Goal: Information Seeking & Learning: Learn about a topic

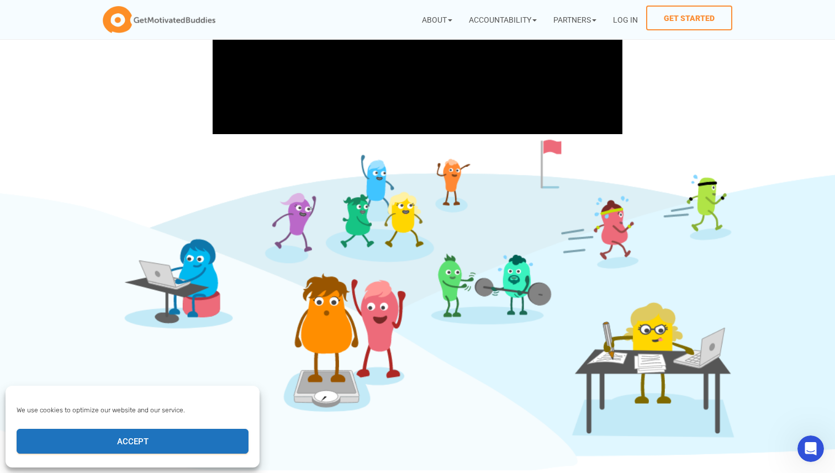
scroll to position [438, 0]
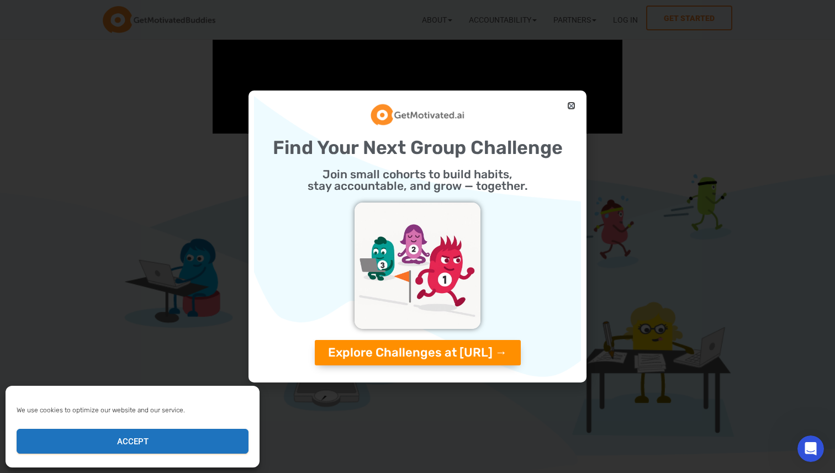
click at [575, 102] on icon "Close" at bounding box center [571, 106] width 8 height 8
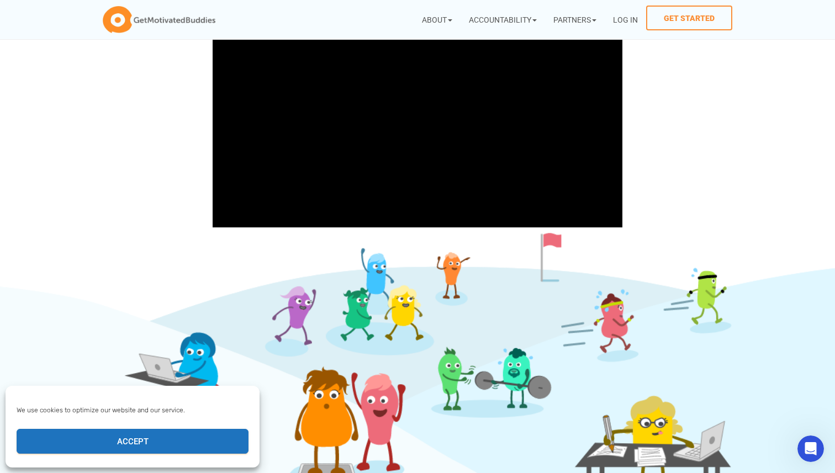
scroll to position [0, 0]
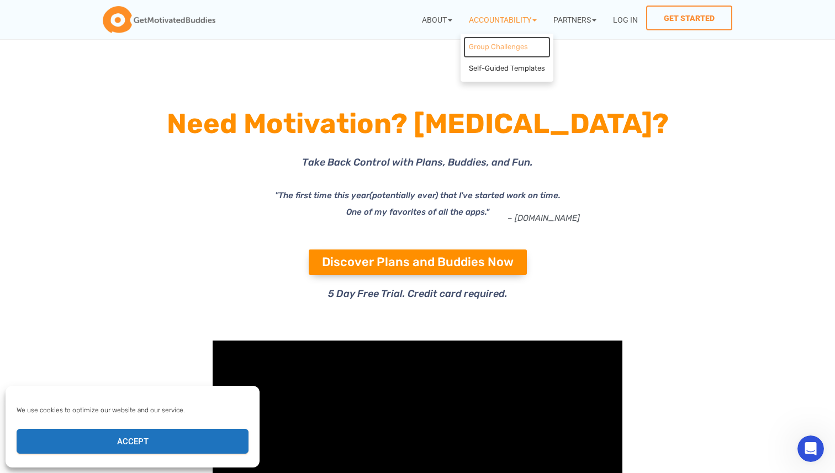
click at [487, 49] on link "Group Challenges" at bounding box center [506, 47] width 87 height 22
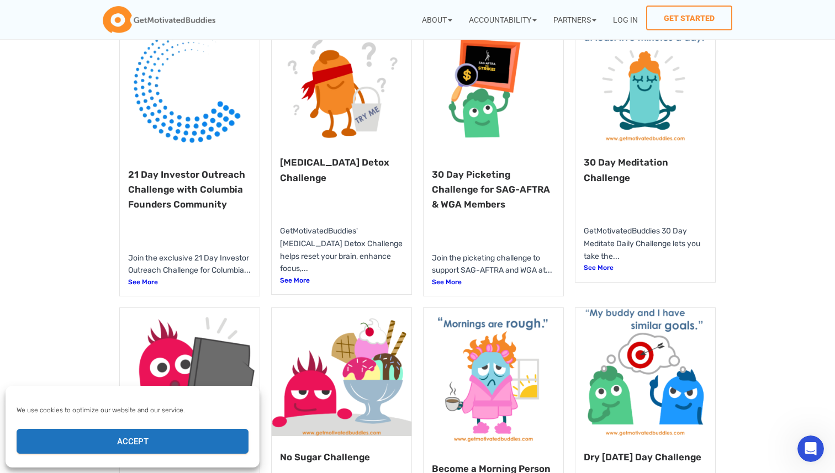
scroll to position [156, 0]
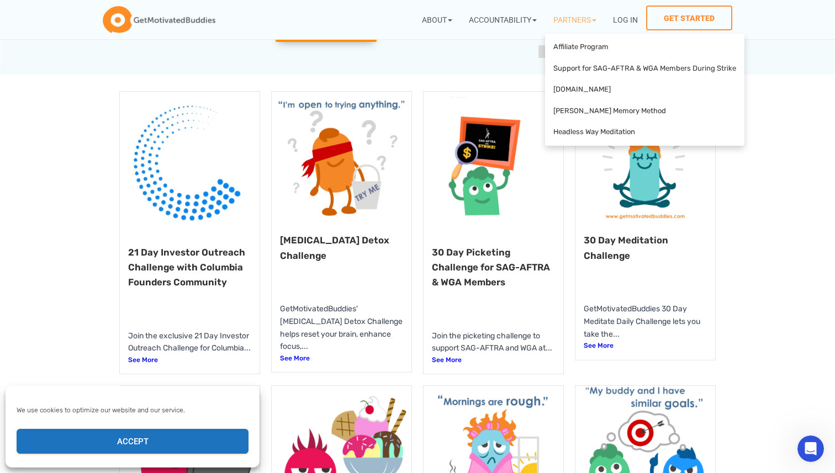
click at [581, 22] on link "Partners" at bounding box center [575, 20] width 60 height 28
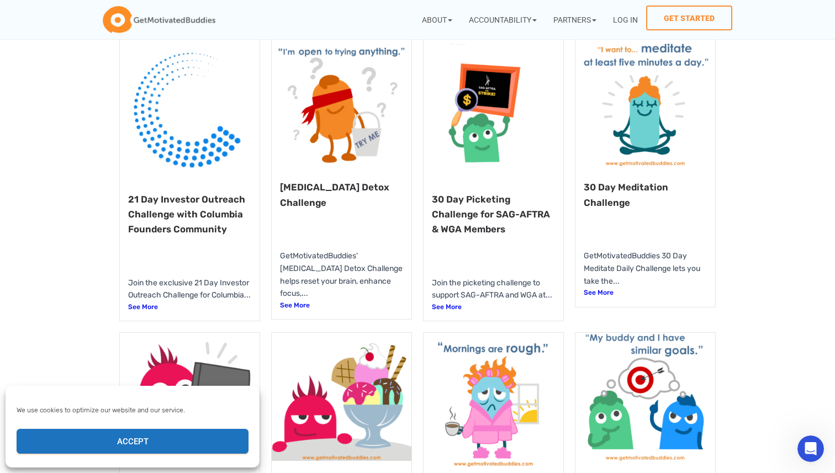
scroll to position [230, 0]
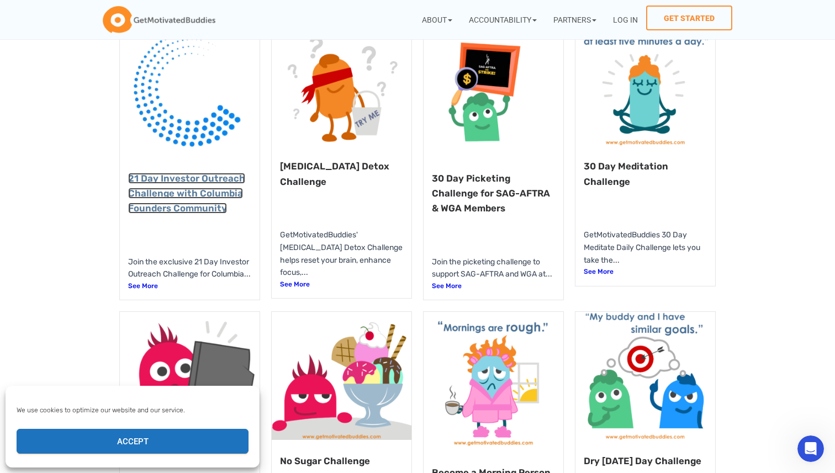
click at [182, 192] on link "21 Day Investor Outreach Challenge with Columbia Founders Community" at bounding box center [186, 193] width 117 height 41
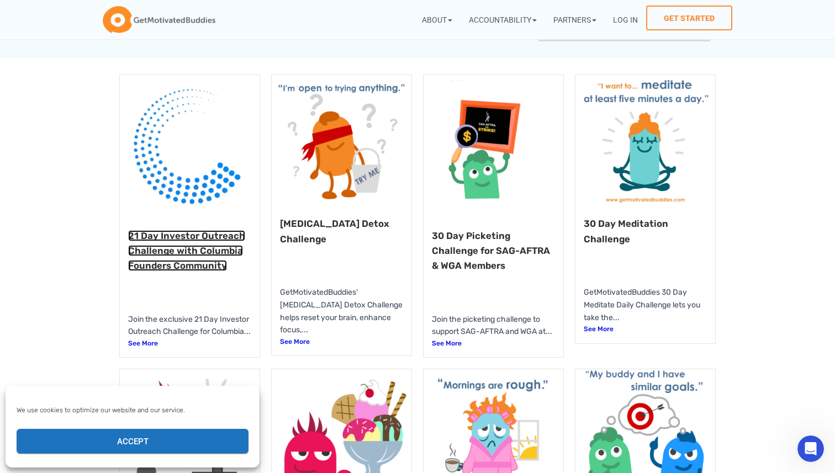
scroll to position [42, 0]
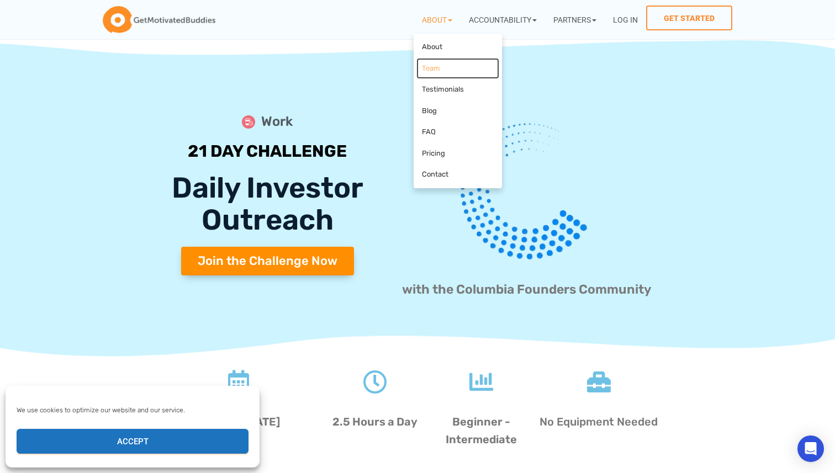
click at [434, 66] on link "Team" at bounding box center [458, 69] width 83 height 22
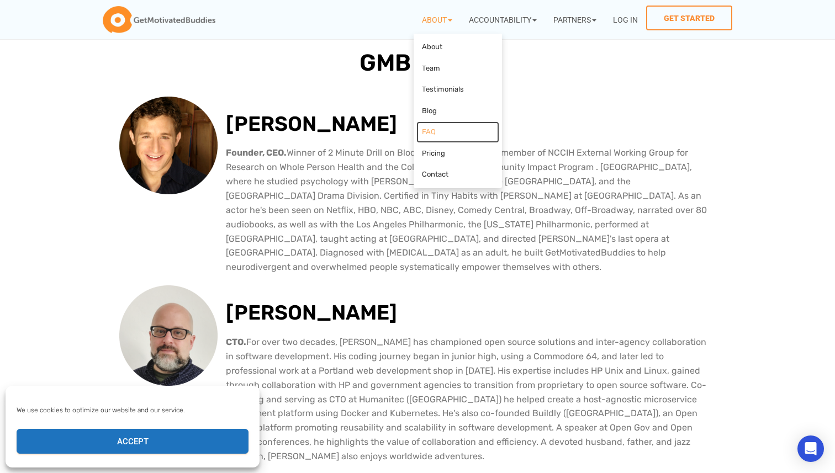
click at [434, 136] on link "FAQ" at bounding box center [458, 133] width 83 height 22
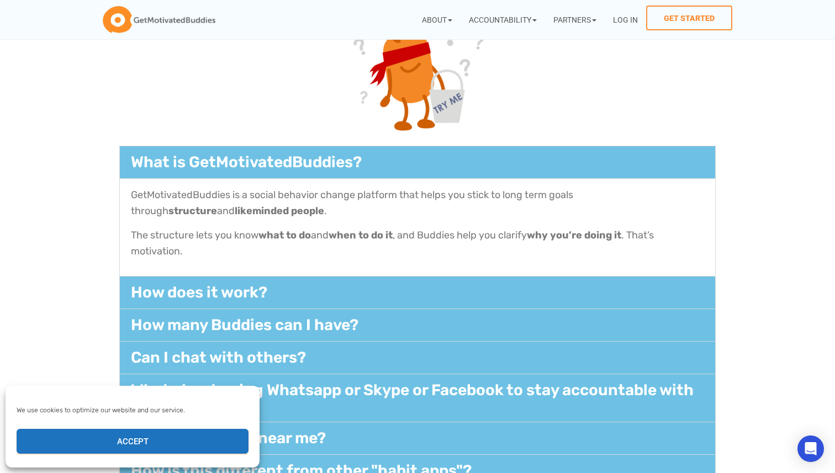
scroll to position [187, 0]
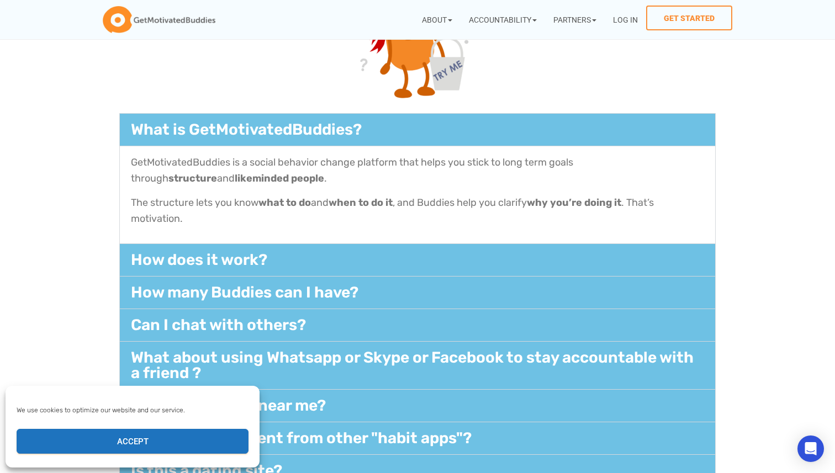
click at [289, 252] on div "How does it work?​" at bounding box center [417, 260] width 595 height 32
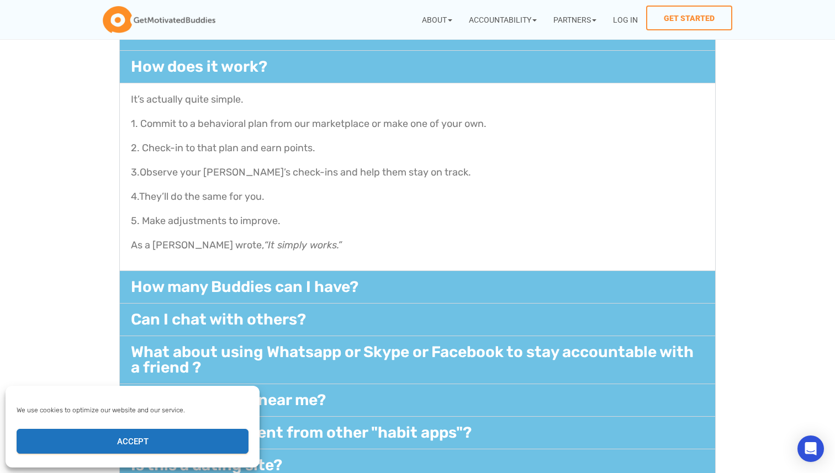
scroll to position [283, 0]
click at [284, 263] on div "It’s actually quite simple. 1. Commit to a behavioral plan from our marketplace…" at bounding box center [417, 176] width 595 height 188
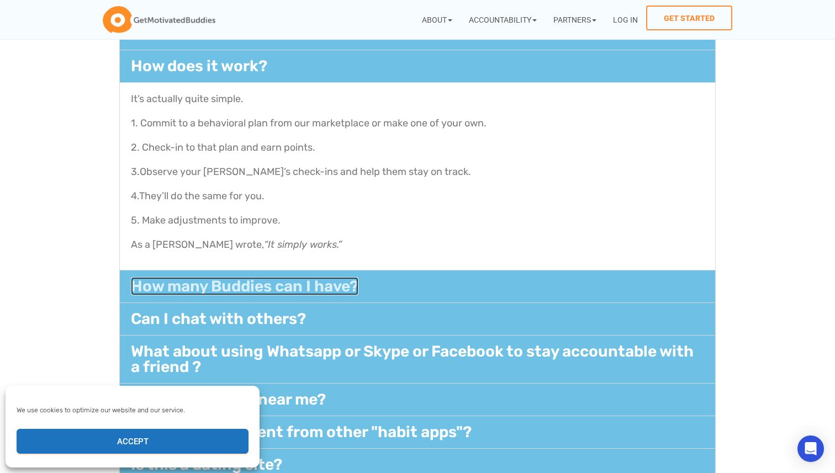
click at [284, 280] on link "How many Buddies can I have?" at bounding box center [245, 286] width 228 height 18
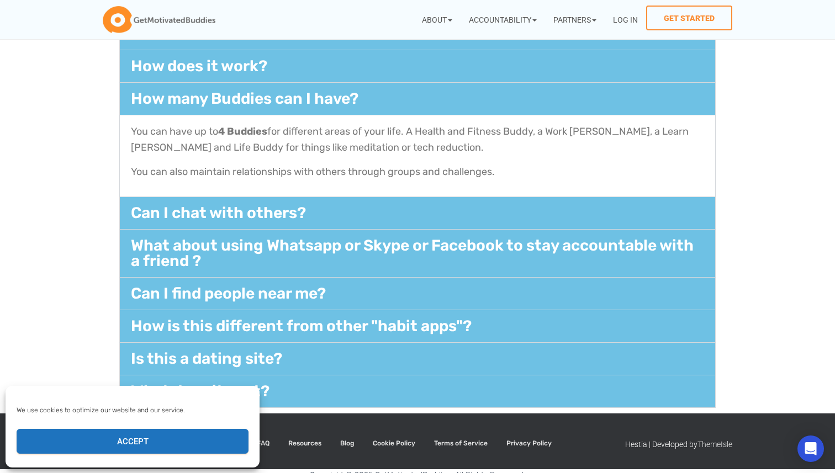
click at [308, 212] on div "Can I chat with others?​" at bounding box center [417, 213] width 595 height 32
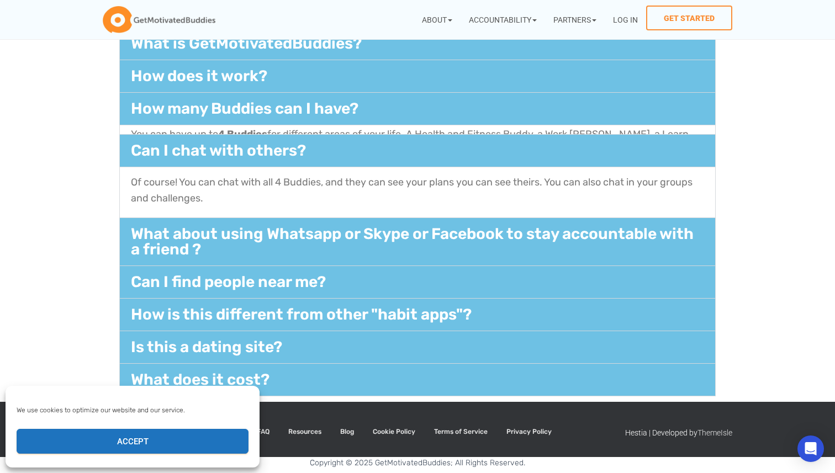
scroll to position [272, 0]
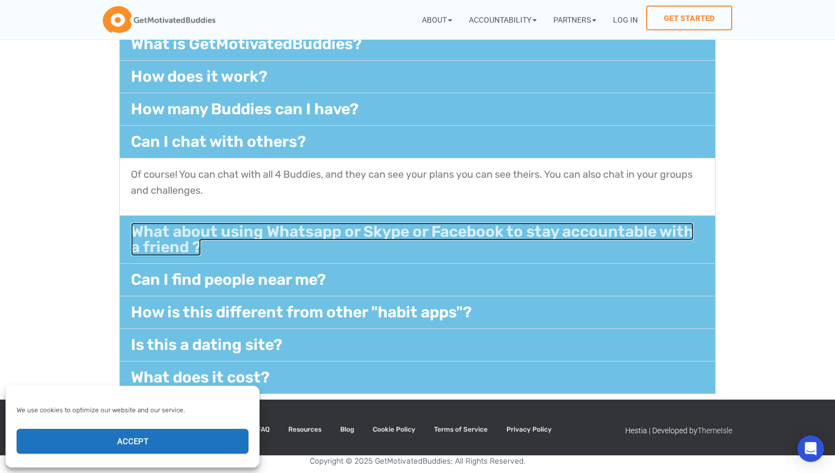
click at [258, 232] on link "What about using Whatsapp or Skype or Facebook to stay accountable with a frien…" at bounding box center [412, 240] width 563 height 34
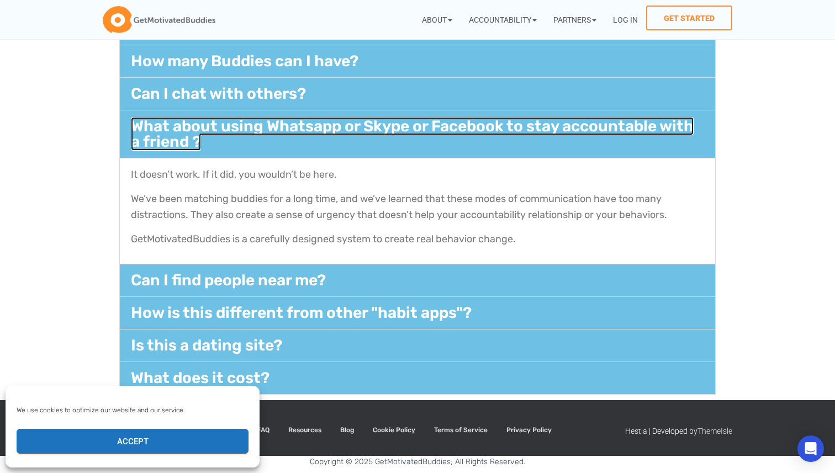
scroll to position [321, 0]
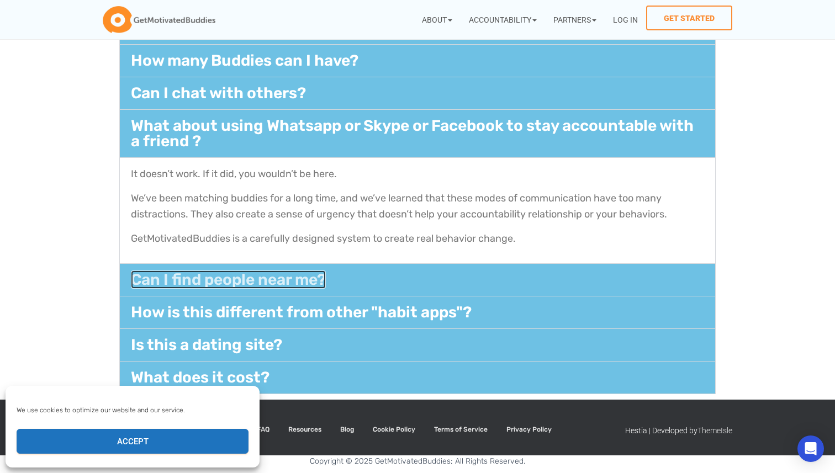
click at [264, 277] on link "Can I find people near me?​" at bounding box center [228, 280] width 195 height 18
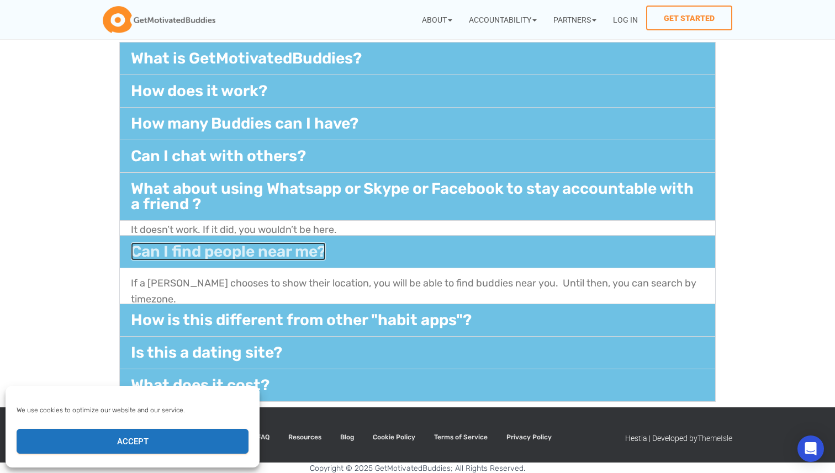
scroll to position [256, 0]
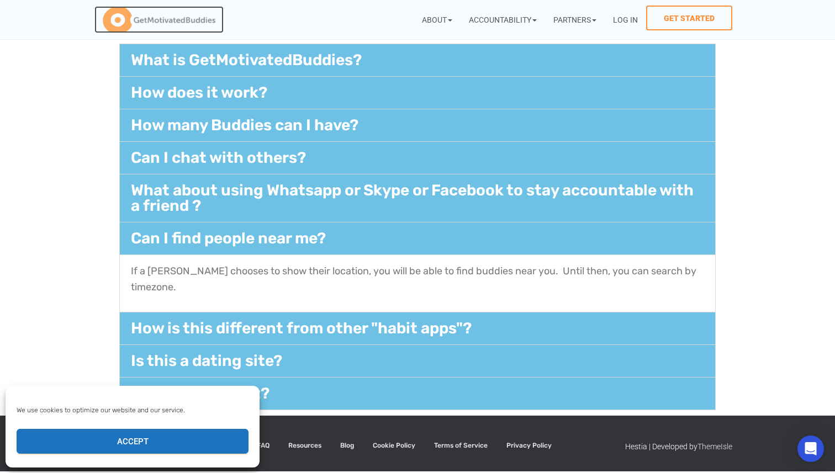
click at [188, 23] on img at bounding box center [159, 20] width 113 height 28
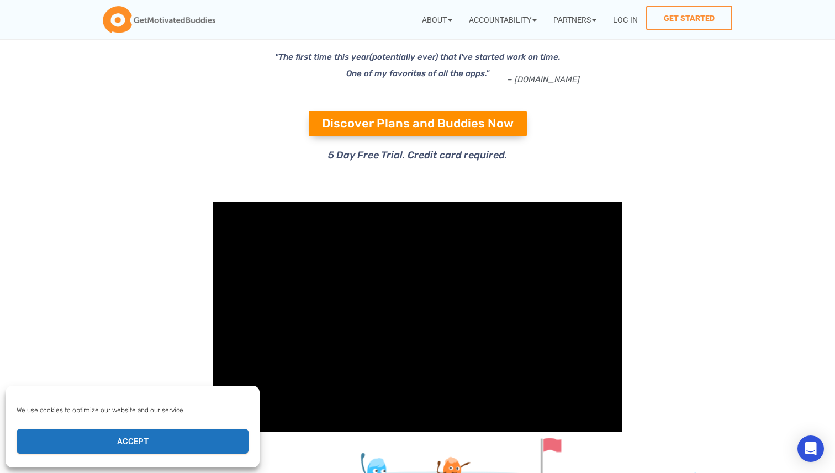
scroll to position [161, 0]
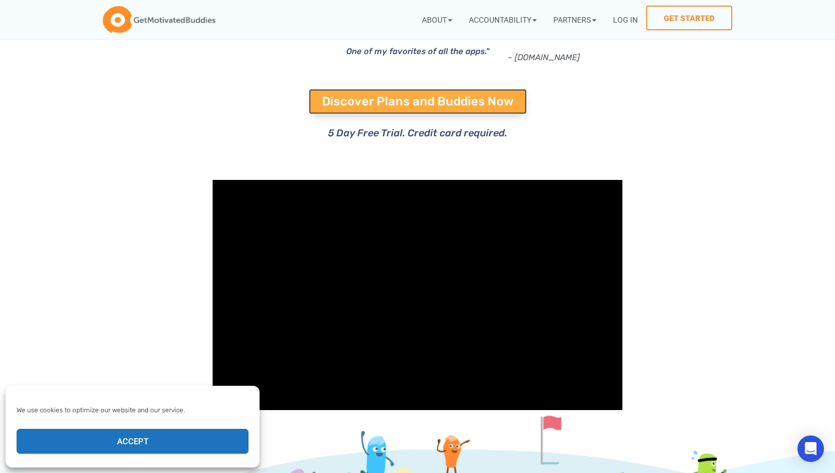
click at [389, 110] on link "Discover Plans and Buddies Now" at bounding box center [418, 101] width 218 height 25
click at [408, 101] on span "Discover Plans and Buddies Now" at bounding box center [418, 102] width 192 height 12
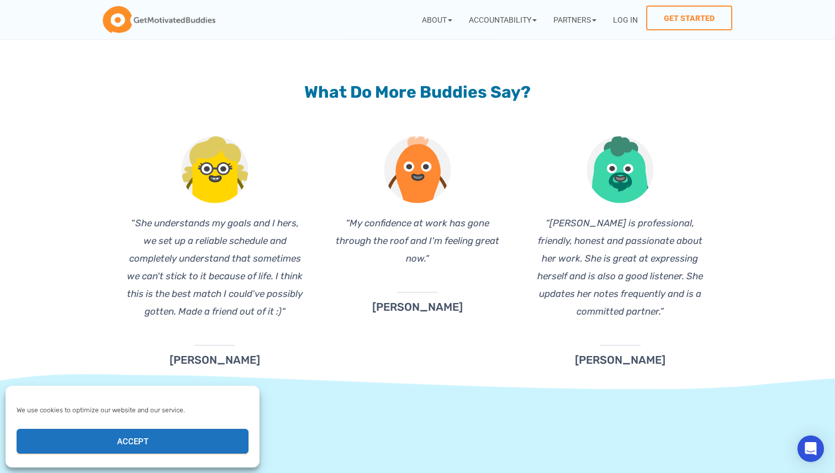
scroll to position [4015, 0]
